Goal: Find specific page/section: Find specific page/section

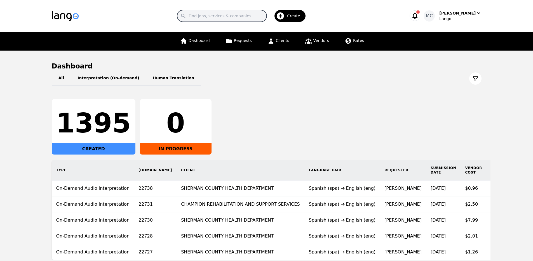
click at [202, 12] on input "Search" at bounding box center [222, 16] width 90 height 12
type input "c port credit union"
click at [286, 36] on link "Clients" at bounding box center [278, 41] width 29 height 19
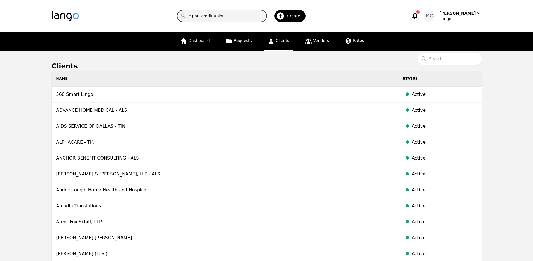
click at [223, 18] on input "c port credit union" at bounding box center [222, 16] width 90 height 12
click at [260, 16] on input "c port credit union" at bounding box center [222, 16] width 90 height 12
